Goal: Information Seeking & Learning: Learn about a topic

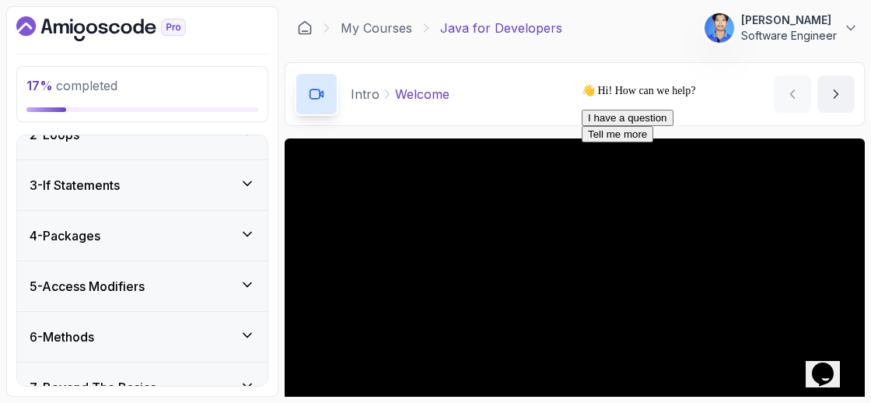
scroll to position [219, 0]
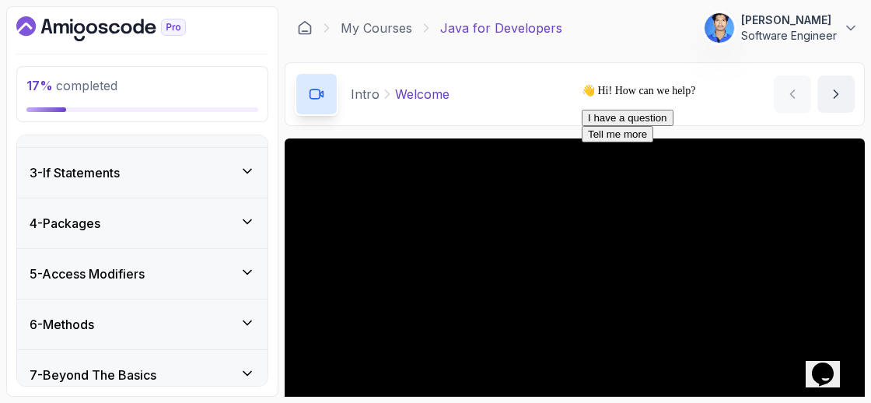
click at [191, 268] on div "5 - Access Modifiers" at bounding box center [143, 274] width 226 height 19
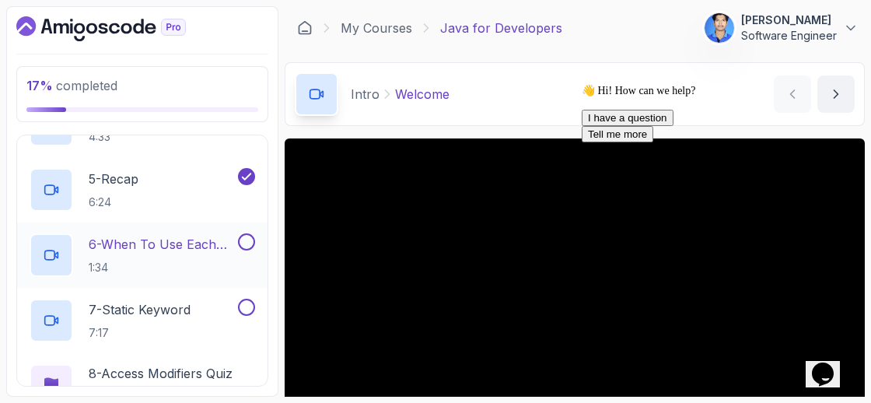
scroll to position [486, 0]
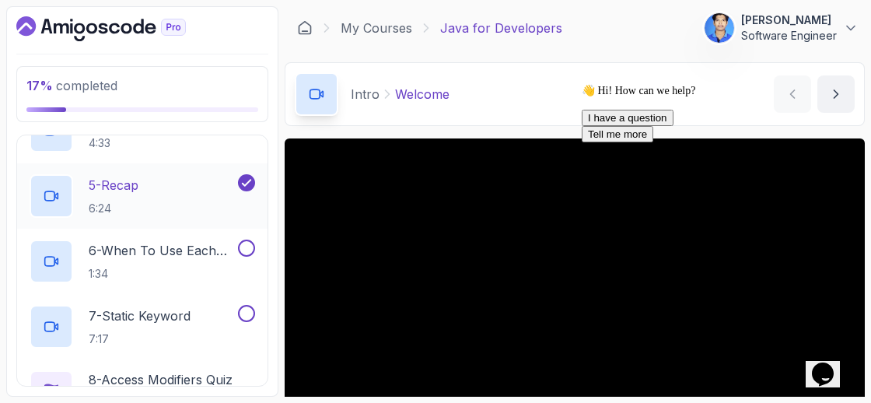
click at [149, 194] on div "5 - Recap 6:24" at bounding box center [132, 196] width 205 height 44
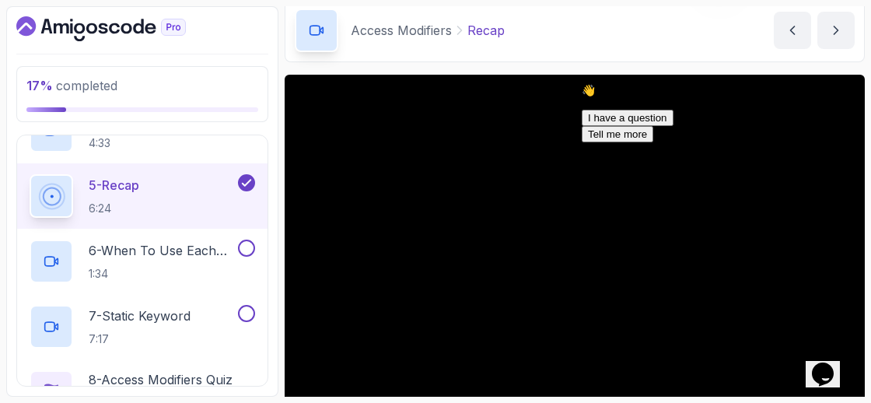
scroll to position [85, 0]
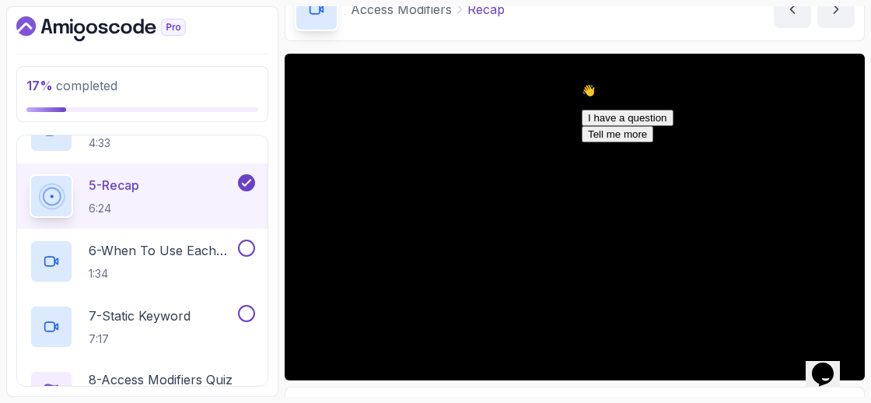
click at [582, 84] on icon "Chat attention grabber" at bounding box center [582, 84] width 0 height 0
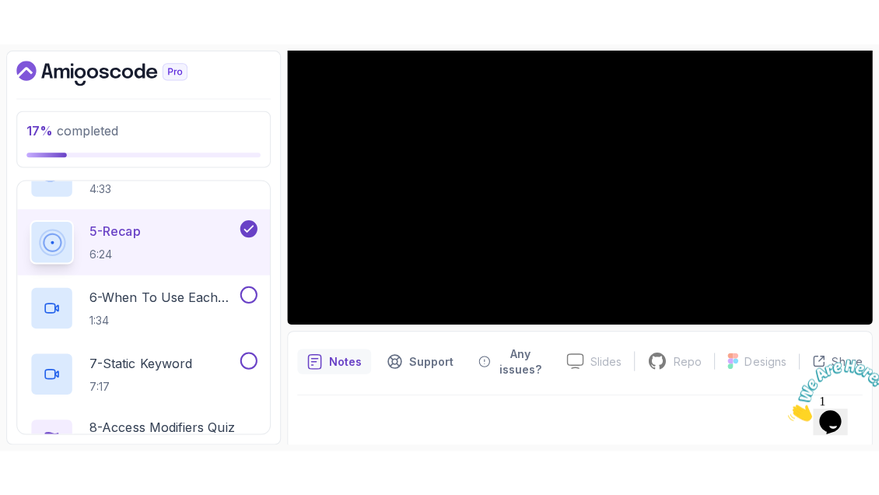
scroll to position [190, 0]
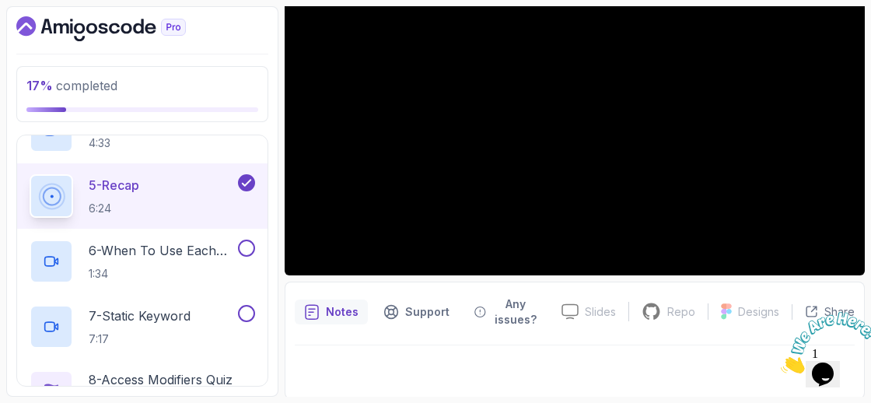
click at [781, 363] on icon "Close" at bounding box center [781, 369] width 0 height 13
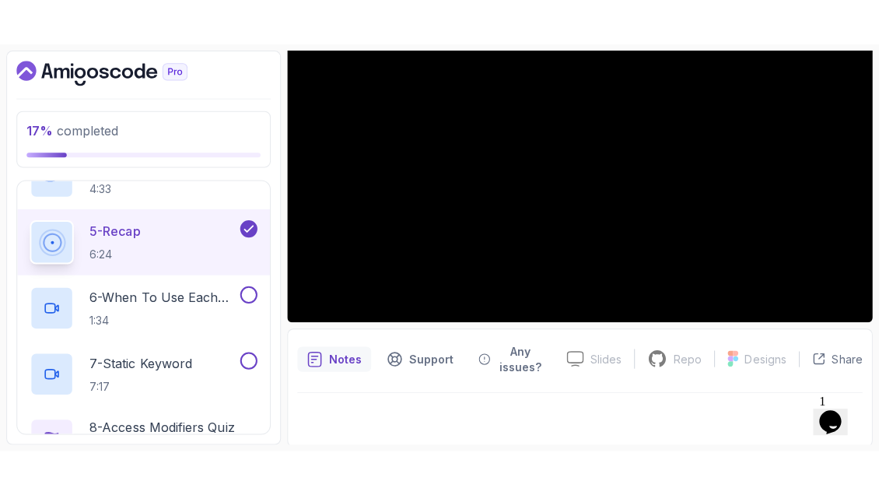
scroll to position [102, 0]
